Goal: Task Accomplishment & Management: Manage account settings

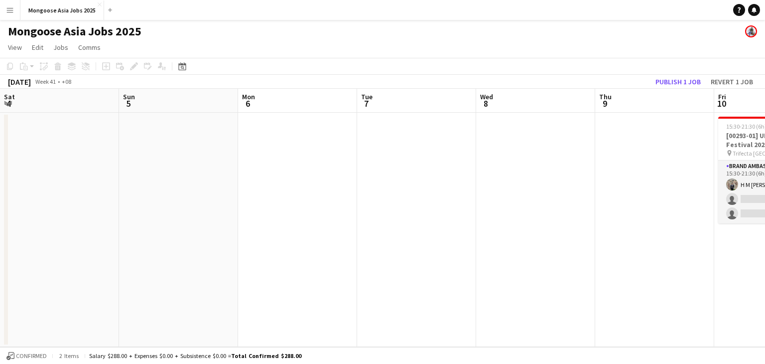
scroll to position [0, 342]
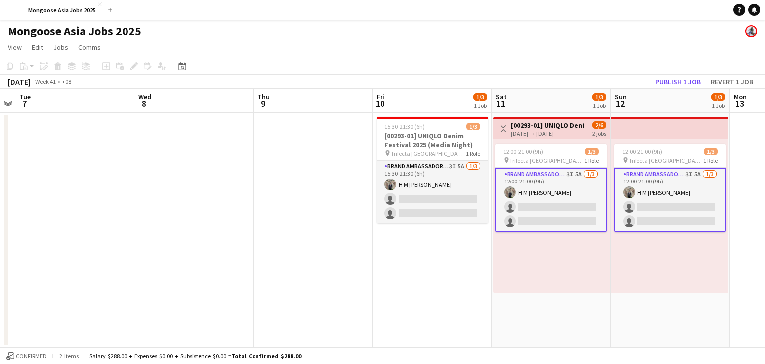
click at [458, 174] on app-card-role "Brand Ambassador (weekday) 3I 5A [DATE] 15:30-21:30 (6h) H M [PERSON_NAME] sing…" at bounding box center [433, 191] width 112 height 63
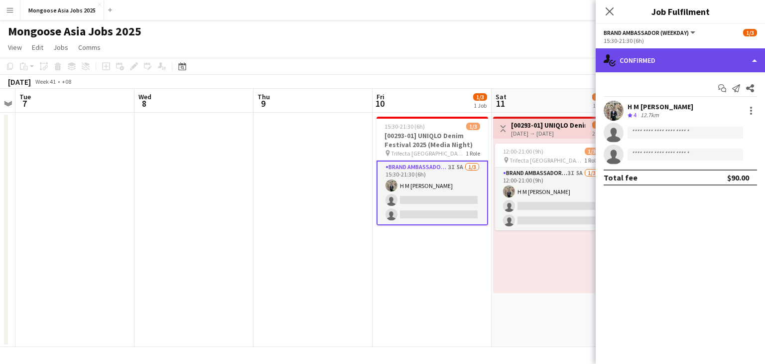
click at [660, 58] on div "single-neutral-actions-check-2 Confirmed" at bounding box center [680, 60] width 169 height 24
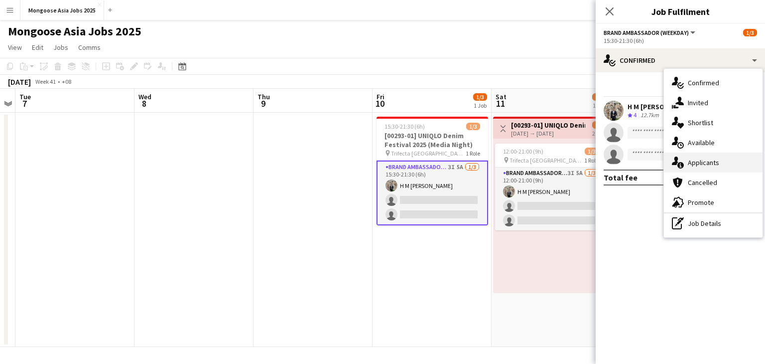
click at [707, 160] on span "Applicants" at bounding box center [703, 162] width 31 height 9
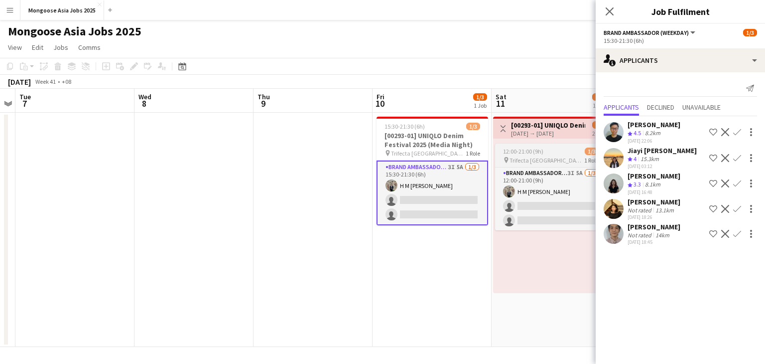
click at [548, 150] on div "12:00-21:00 (9h) 1/3" at bounding box center [551, 150] width 112 height 7
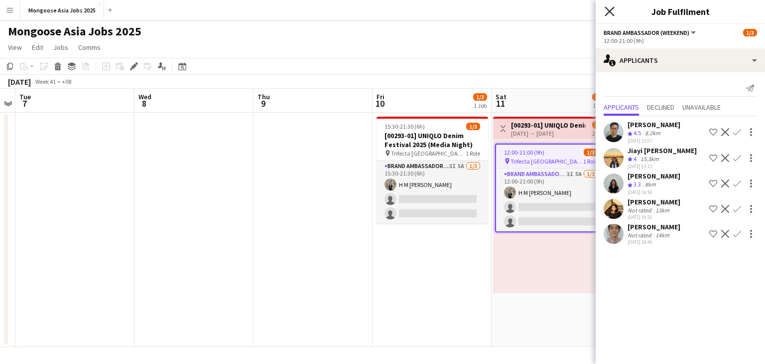
click at [607, 10] on icon "Close pop-in" at bounding box center [609, 10] width 9 height 9
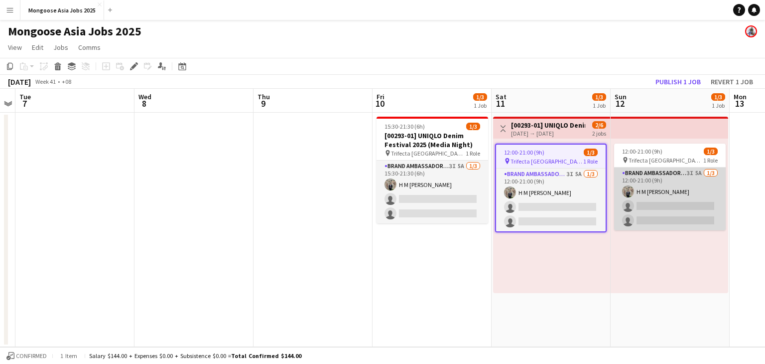
click at [643, 184] on app-card-role "Brand Ambassador (weekend) 3I 5A [DATE] 12:00-21:00 (9h) H M [PERSON_NAME] sing…" at bounding box center [670, 198] width 112 height 63
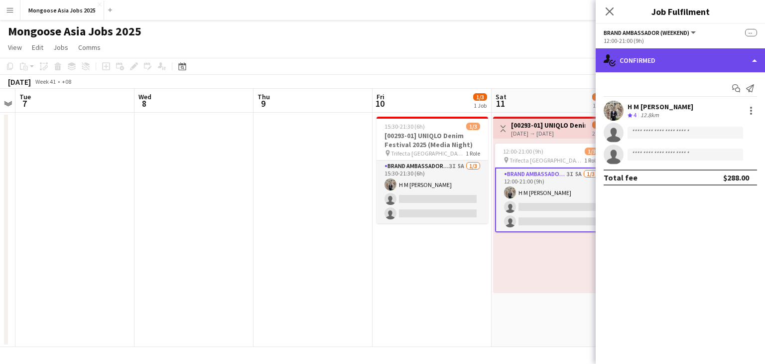
click at [686, 52] on div "single-neutral-actions-check-2 Confirmed" at bounding box center [680, 60] width 169 height 24
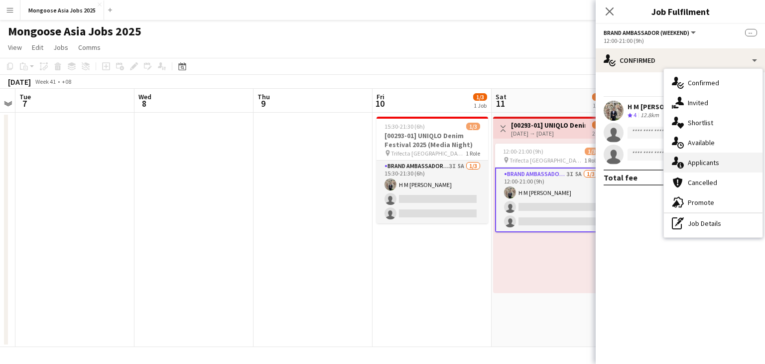
click at [707, 160] on span "Applicants" at bounding box center [703, 162] width 31 height 9
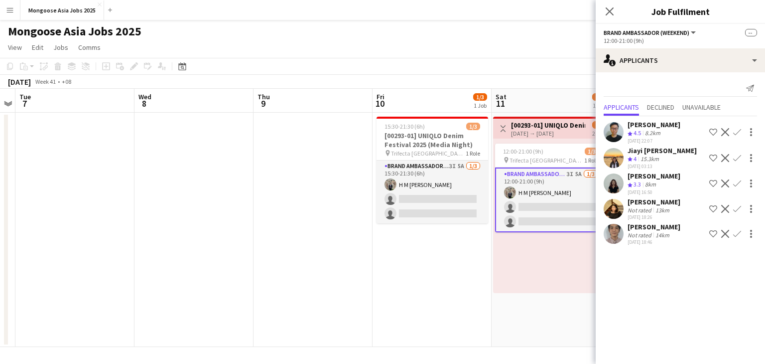
click at [608, 238] on app-user-avatar at bounding box center [614, 234] width 20 height 20
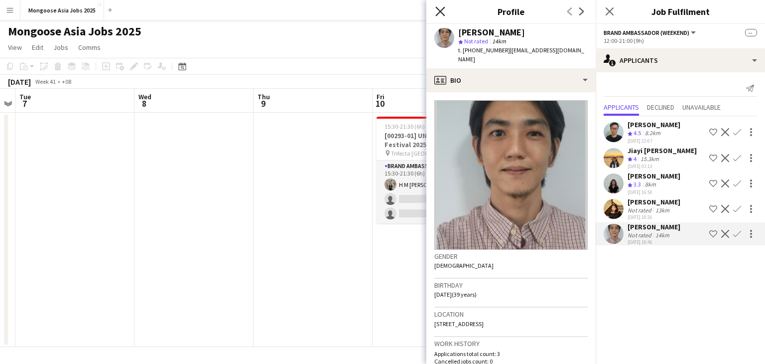
click at [443, 7] on icon "Close pop-in" at bounding box center [439, 10] width 9 height 9
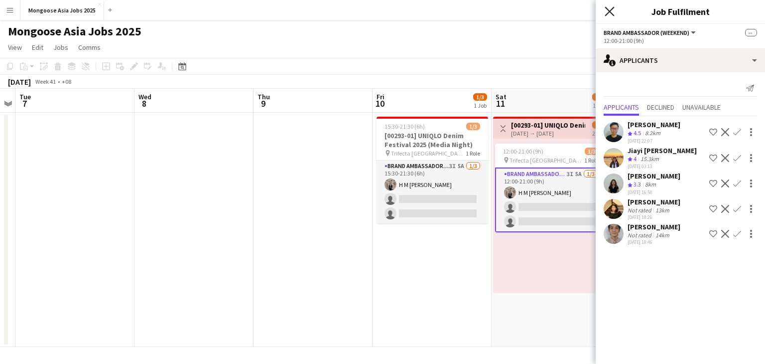
click at [612, 10] on icon "Close pop-in" at bounding box center [609, 10] width 9 height 9
